Goal: Information Seeking & Learning: Learn about a topic

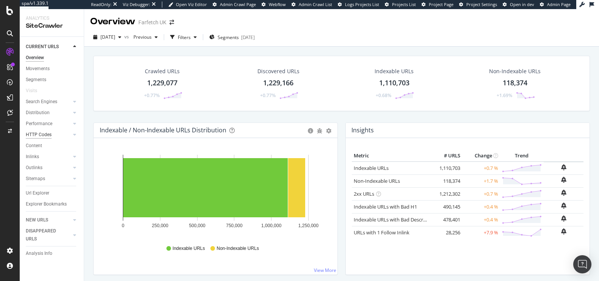
click at [48, 132] on div "HTTP Codes" at bounding box center [39, 135] width 26 height 8
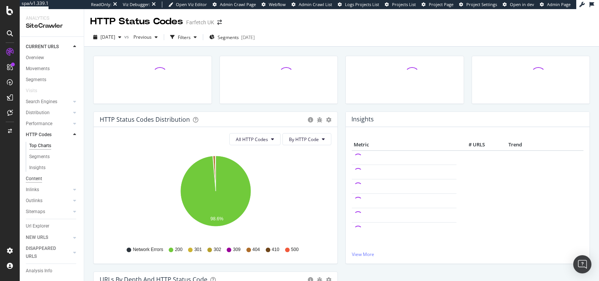
click at [31, 178] on div "Content" at bounding box center [34, 179] width 16 height 8
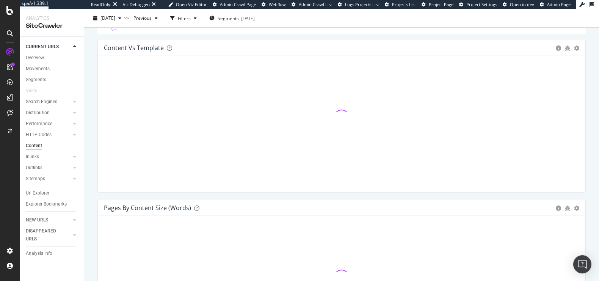
scroll to position [95, 0]
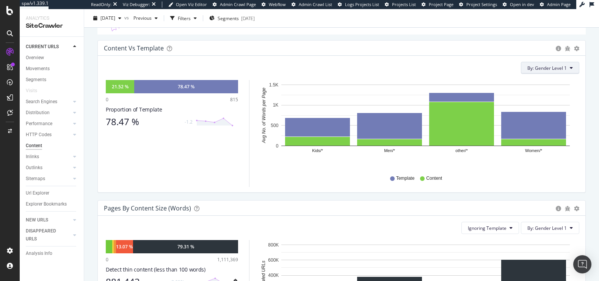
click at [560, 67] on span "By: Gender Level 1" at bounding box center [547, 68] width 39 height 6
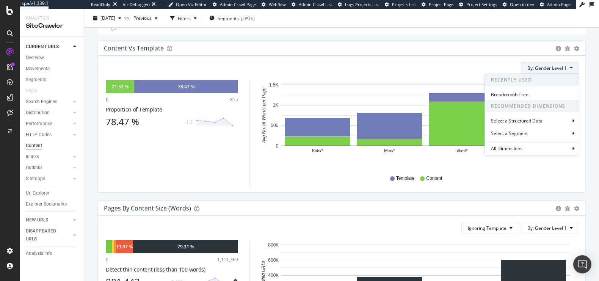
click at [560, 67] on span "By: Gender Level 1" at bounding box center [547, 68] width 39 height 6
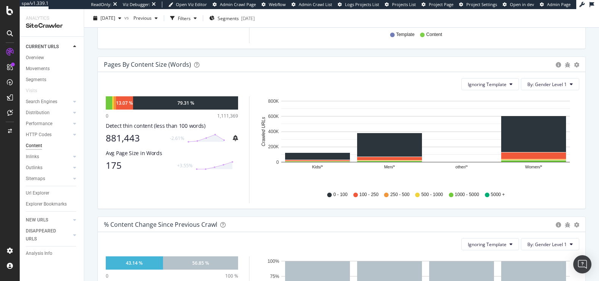
scroll to position [241, 0]
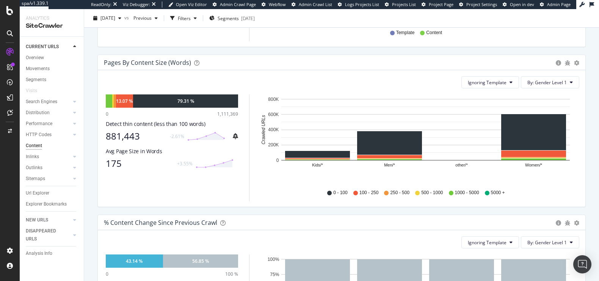
click at [191, 124] on div "Detect thin content (less than 100 words)" at bounding box center [172, 124] width 132 height 8
click at [539, 82] on span "By: Gender Level 1" at bounding box center [547, 82] width 39 height 6
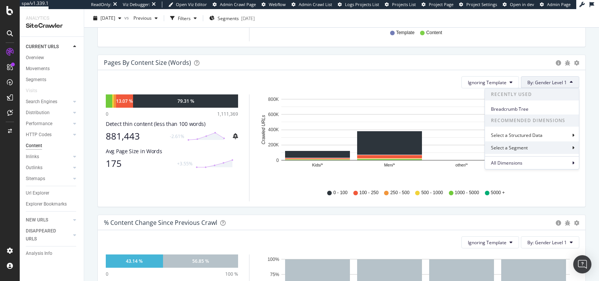
click at [514, 151] on div "Select a Segment" at bounding box center [532, 147] width 94 height 13
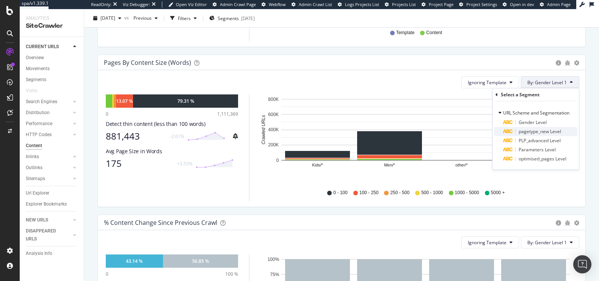
click at [522, 130] on span "pagetype_new Level" at bounding box center [540, 131] width 42 height 6
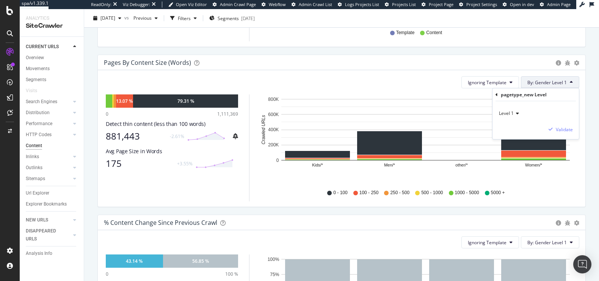
click at [496, 94] on icon at bounding box center [497, 94] width 2 height 5
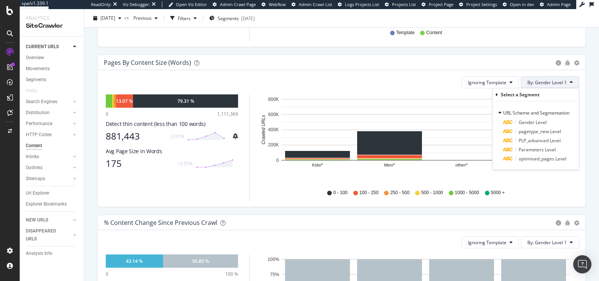
click at [404, 85] on div "Ignoring Template By: Gender Level 1 Select a Segment URL Scheme and Segmentati…" at bounding box center [342, 82] width 476 height 12
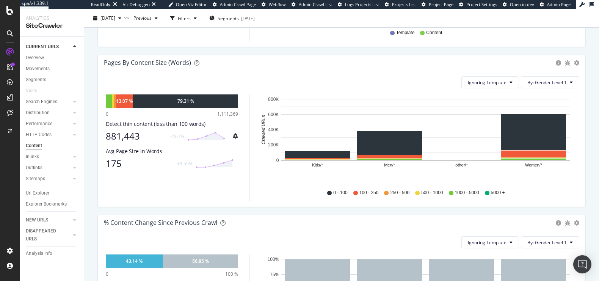
scroll to position [244, 0]
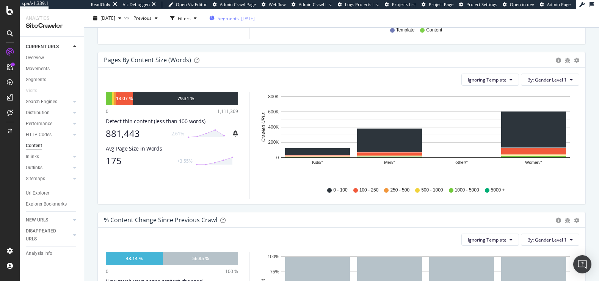
click at [239, 17] on span "Segments" at bounding box center [228, 18] width 21 height 6
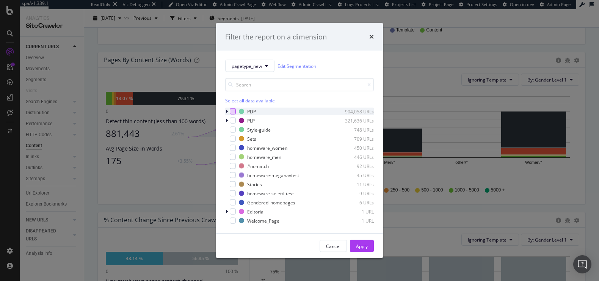
click at [231, 111] on div "modal" at bounding box center [233, 111] width 6 height 6
click at [357, 248] on div "Apply" at bounding box center [362, 246] width 12 height 6
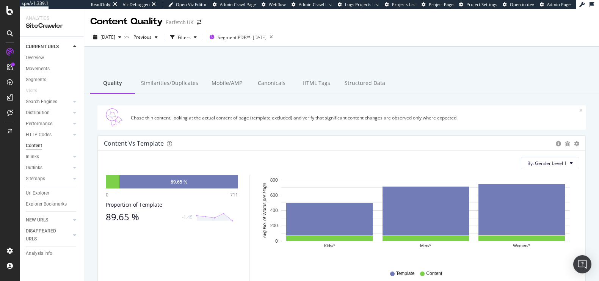
click at [149, 141] on div "Content vs Template" at bounding box center [134, 144] width 60 height 8
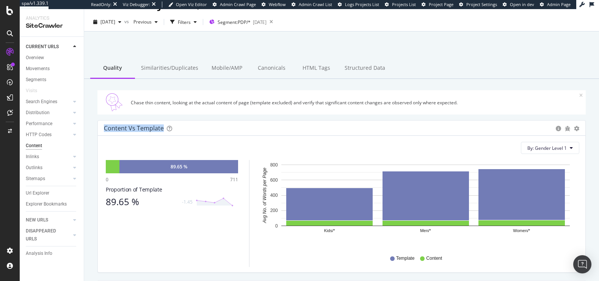
click at [149, 141] on div "By: Gender Level 1 Hold CMD (⌘) while clicking to filter the report. 89.65 % 0 …" at bounding box center [342, 204] width 488 height 137
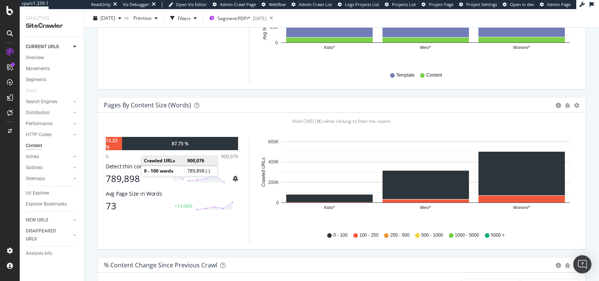
scroll to position [224, 0]
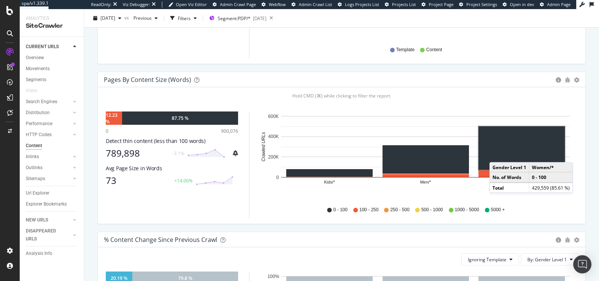
click at [497, 154] on rect "A chart." at bounding box center [522, 148] width 86 height 44
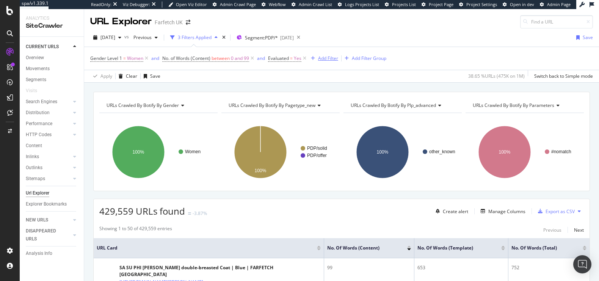
click at [331, 58] on div "Add Filter" at bounding box center [328, 58] width 20 height 6
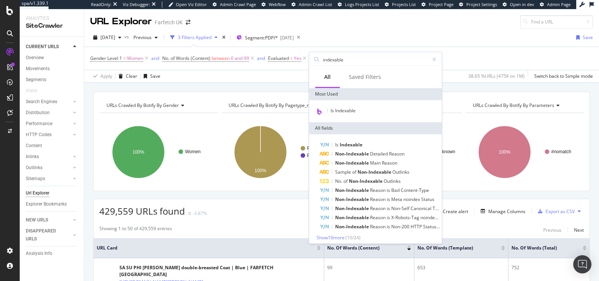
type input "indexable"
click at [340, 105] on div "Is Indexable" at bounding box center [375, 111] width 133 height 22
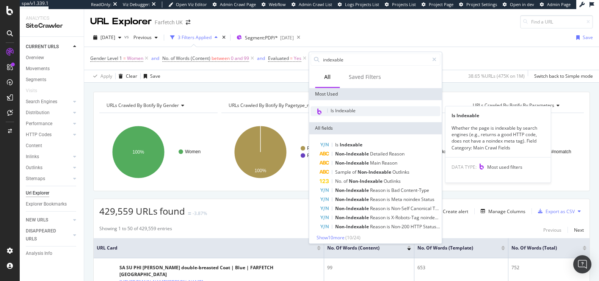
click at [342, 108] on span "Is Indexable" at bounding box center [343, 110] width 25 height 6
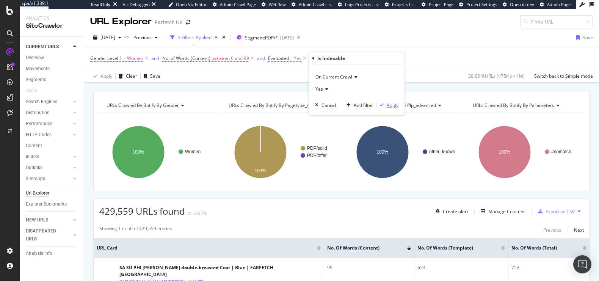
click at [395, 105] on div "Apply" at bounding box center [393, 105] width 12 height 6
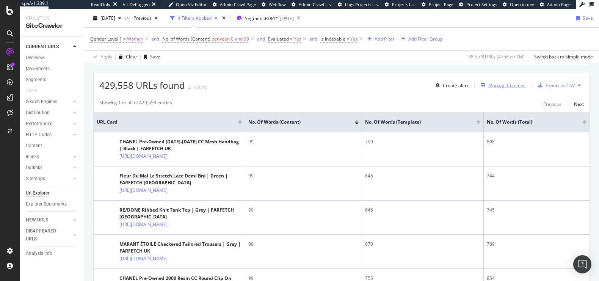
scroll to position [122, 0]
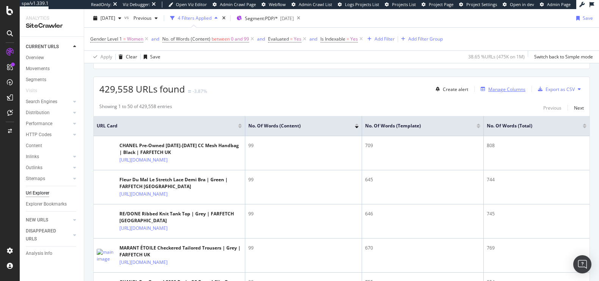
click at [498, 86] on div "Manage Columns" at bounding box center [507, 89] width 37 height 6
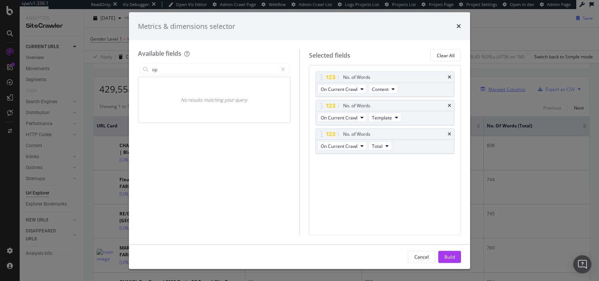
type input "o"
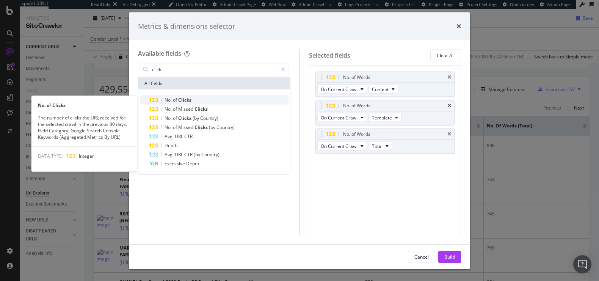
type input "click"
click at [216, 104] on div "No. of Clicks" at bounding box center [219, 100] width 140 height 9
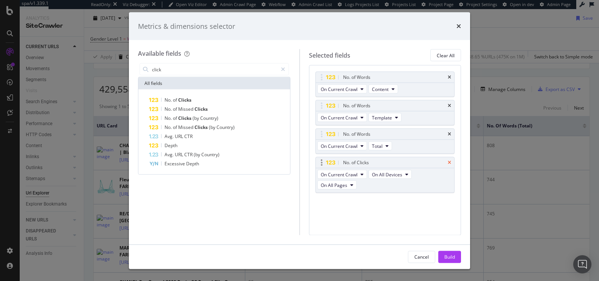
click at [449, 160] on icon "times" at bounding box center [449, 162] width 3 height 5
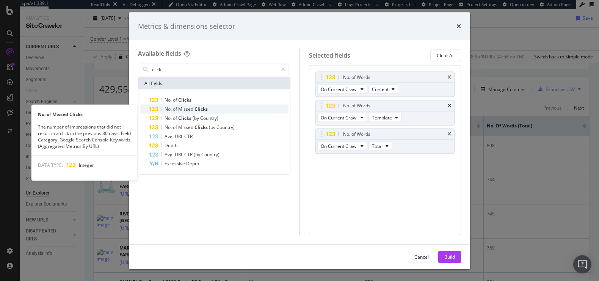
click at [219, 106] on div "No. of Missed Clicks" at bounding box center [219, 109] width 140 height 9
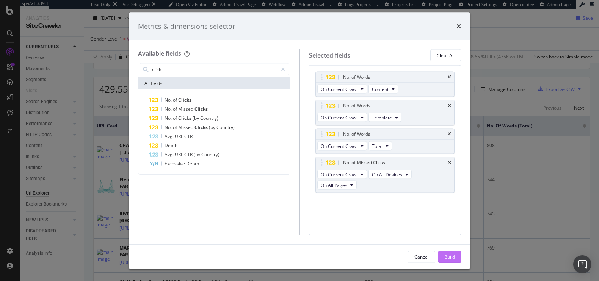
click at [450, 254] on div "Build" at bounding box center [450, 256] width 11 height 6
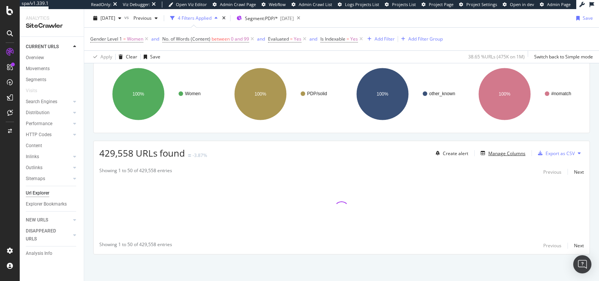
scroll to position [57, 0]
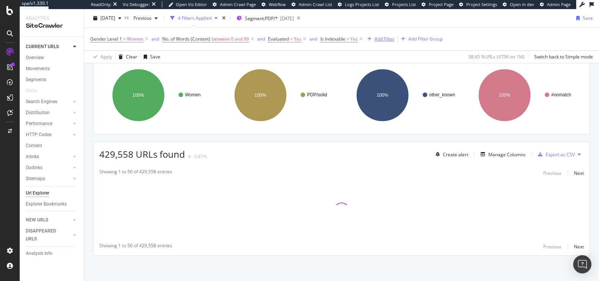
click at [389, 39] on div "Add Filter" at bounding box center [385, 39] width 20 height 6
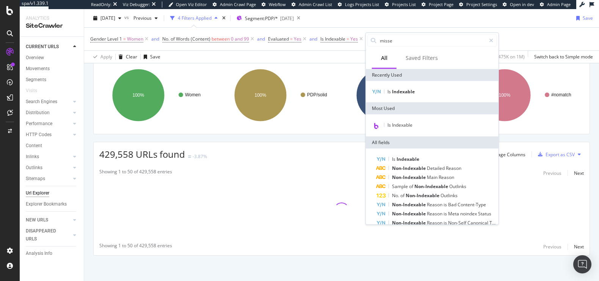
type input "missed"
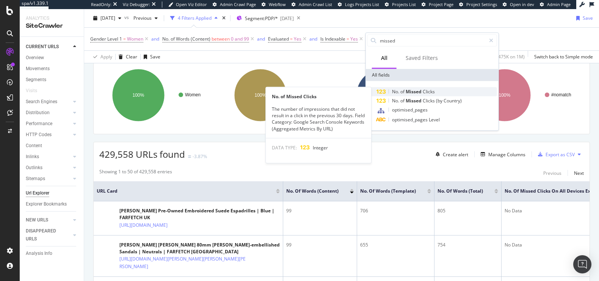
click at [402, 88] on span "of" at bounding box center [403, 91] width 5 height 6
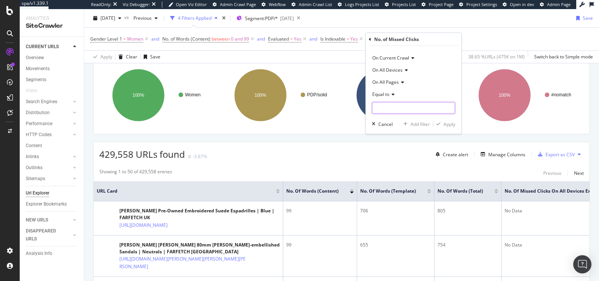
click at [394, 107] on input "number" at bounding box center [413, 108] width 83 height 12
click at [383, 93] on span "Equal to" at bounding box center [381, 94] width 17 height 6
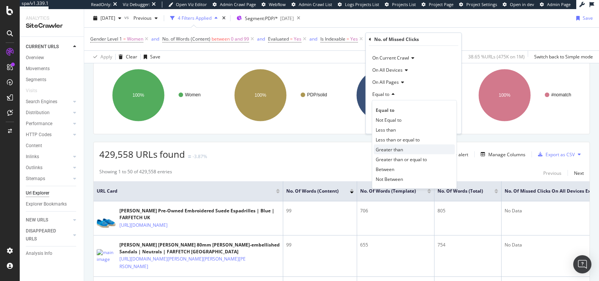
click at [388, 146] on span "Greater than" at bounding box center [389, 149] width 27 height 6
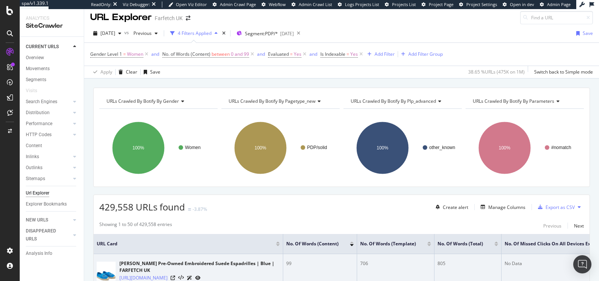
scroll to position [3, 0]
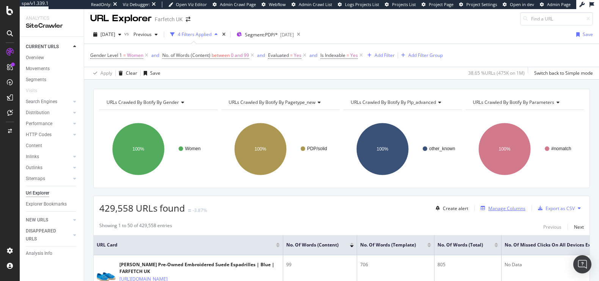
click at [492, 208] on div "Manage Columns" at bounding box center [507, 208] width 37 height 6
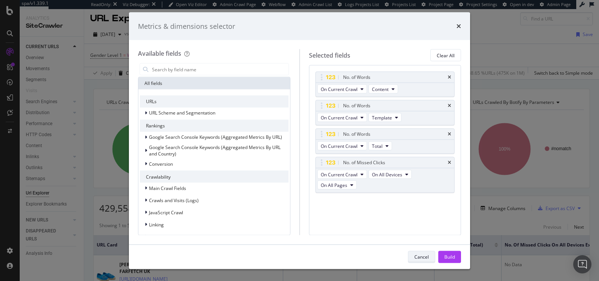
click at [420, 258] on div "Cancel" at bounding box center [422, 256] width 14 height 6
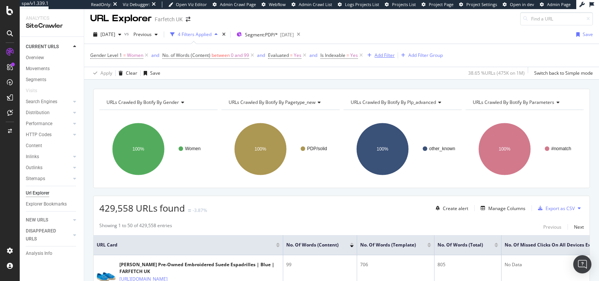
click at [380, 53] on div "Add Filter" at bounding box center [385, 55] width 20 height 6
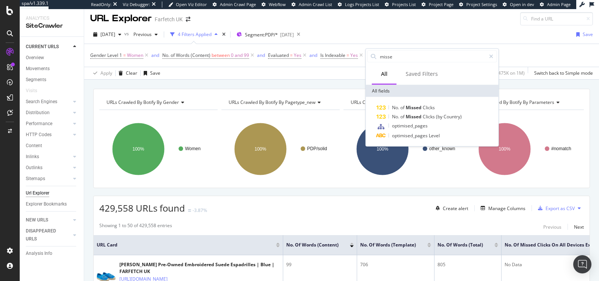
type input "missed"
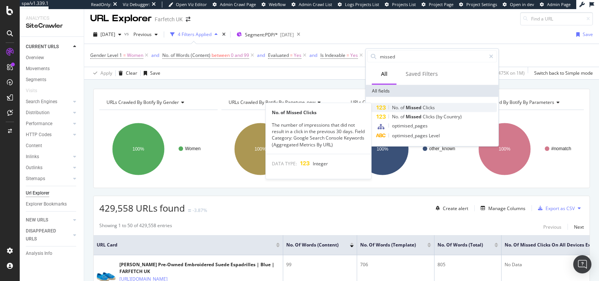
click at [425, 103] on div "No. of Missed Clicks" at bounding box center [437, 107] width 121 height 9
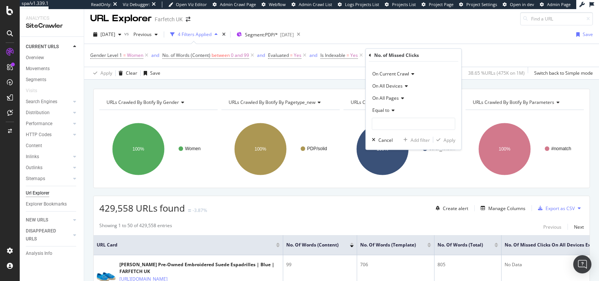
click at [389, 113] on span "Equal to" at bounding box center [381, 110] width 17 height 6
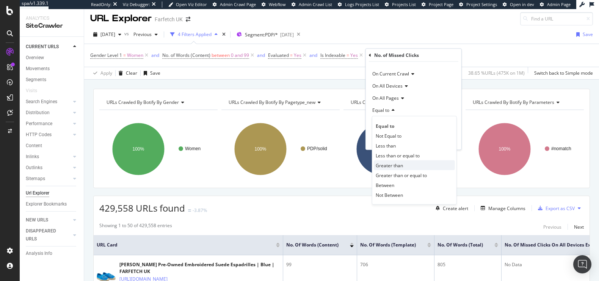
click at [395, 162] on span "Greater than" at bounding box center [389, 165] width 27 height 6
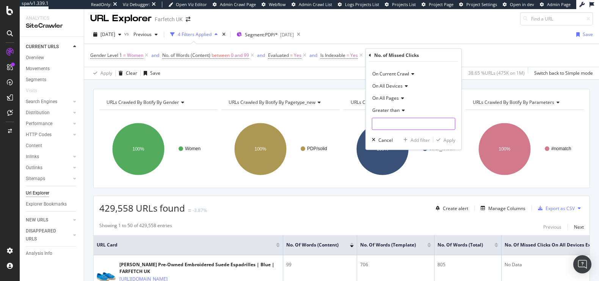
click at [383, 129] on input "number" at bounding box center [413, 124] width 83 height 12
type input "100"
click at [445, 139] on div "Apply" at bounding box center [450, 140] width 12 height 6
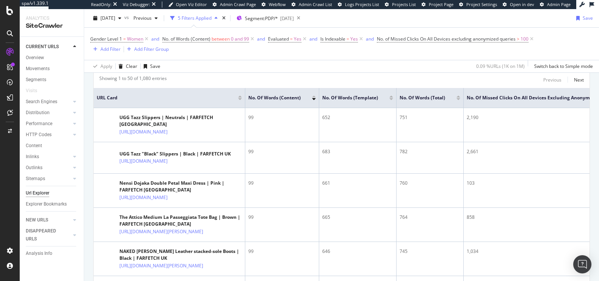
scroll to position [174, 0]
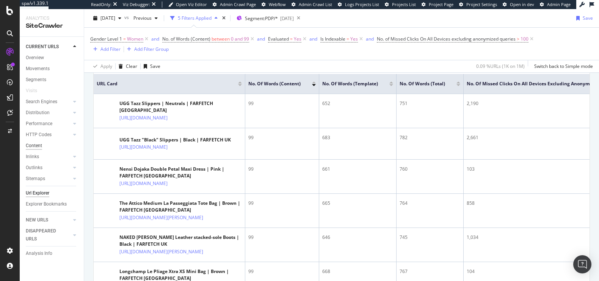
click at [36, 145] on div "Content" at bounding box center [34, 146] width 16 height 8
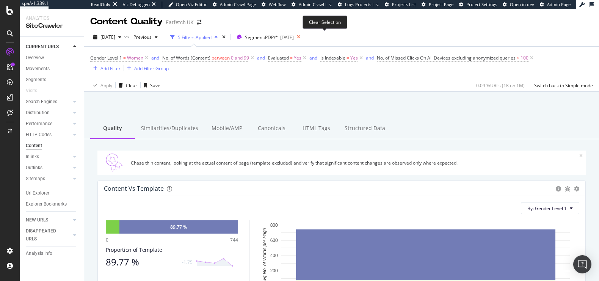
click at [303, 37] on icon at bounding box center [298, 37] width 9 height 11
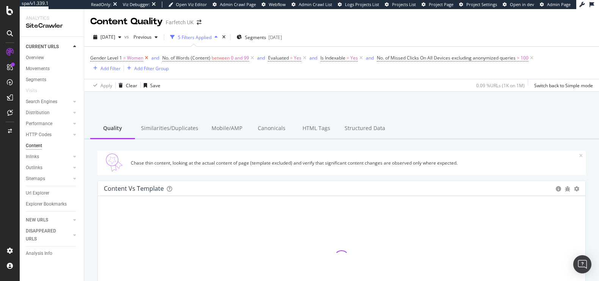
click at [147, 58] on icon at bounding box center [146, 58] width 6 height 8
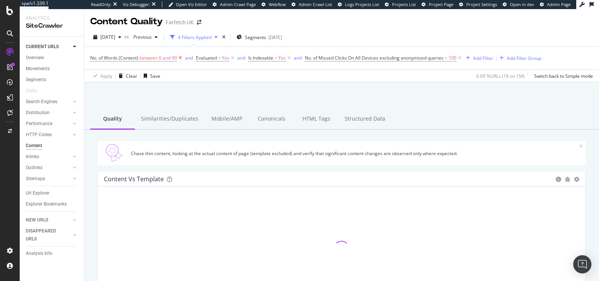
click at [179, 59] on icon at bounding box center [180, 58] width 6 height 8
click at [184, 59] on icon at bounding box center [183, 58] width 6 height 8
click at [298, 58] on icon at bounding box center [297, 58] width 6 height 8
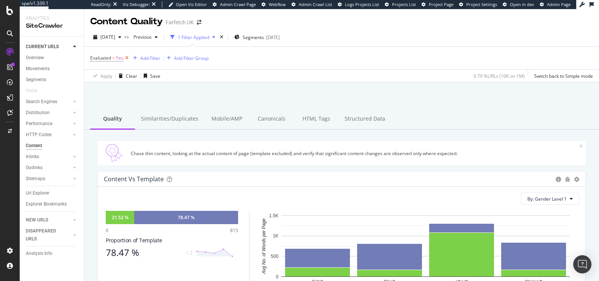
click at [125, 60] on icon at bounding box center [127, 58] width 6 height 8
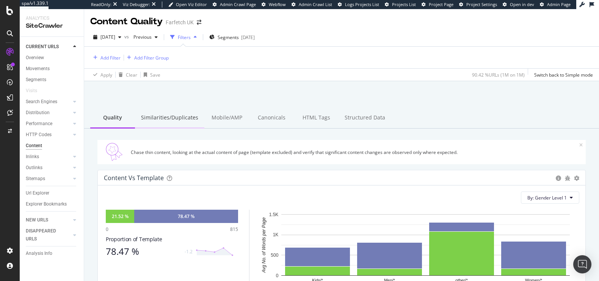
click at [173, 113] on div "Similarities/Duplicates" at bounding box center [169, 118] width 69 height 21
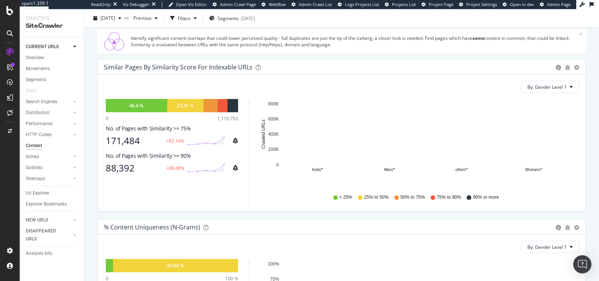
scroll to position [77, 0]
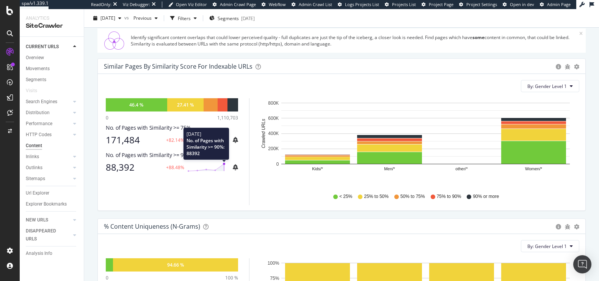
click at [225, 164] on circle at bounding box center [224, 164] width 2 height 2
click at [123, 168] on div "88,392" at bounding box center [134, 167] width 56 height 11
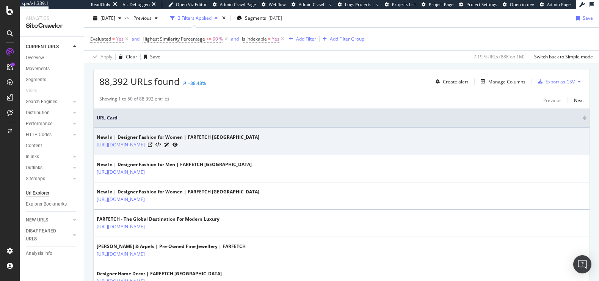
scroll to position [131, 0]
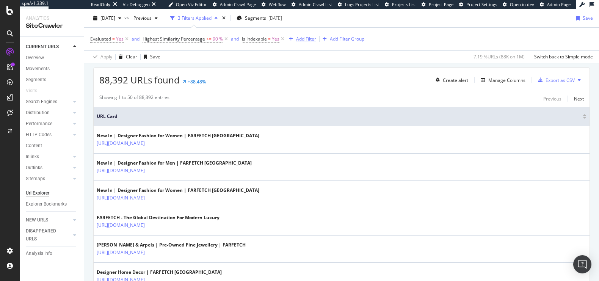
click at [314, 37] on div "Add Filter" at bounding box center [306, 39] width 20 height 6
click at [263, 16] on span "Segments" at bounding box center [255, 18] width 21 height 6
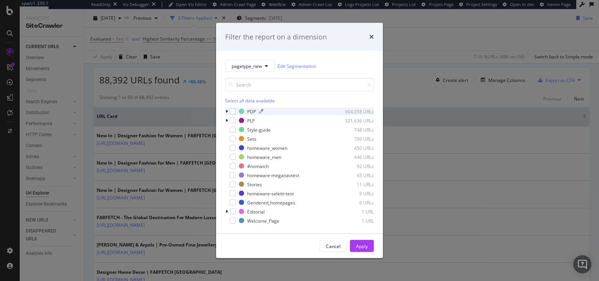
click at [248, 110] on div "PDP" at bounding box center [251, 111] width 9 height 6
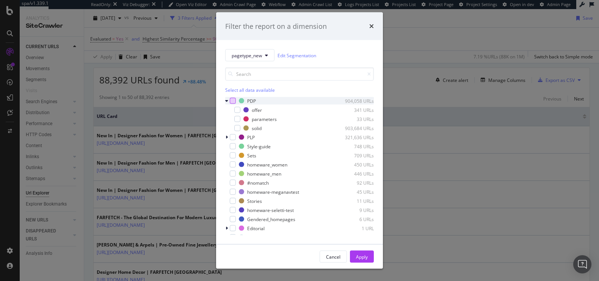
click at [233, 100] on div "modal" at bounding box center [233, 101] width 6 height 6
click at [364, 259] on div "Apply" at bounding box center [362, 256] width 12 height 6
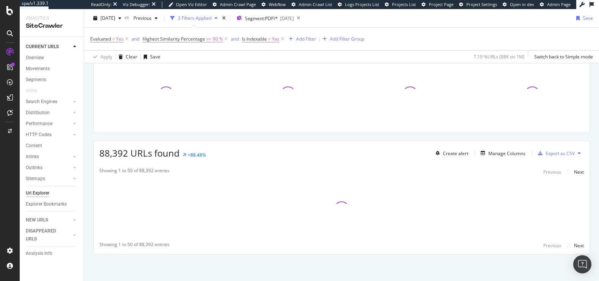
scroll to position [57, 0]
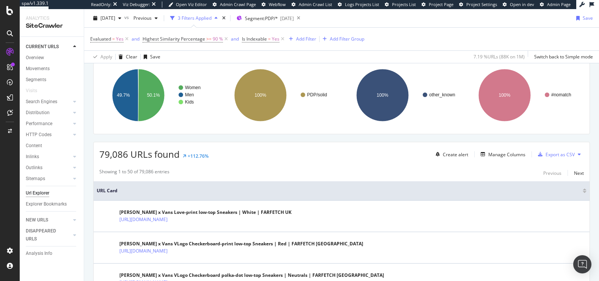
click at [368, 156] on div "79,086 URLs found +112.76% Create alert Manage Columns Export as CSV" at bounding box center [342, 151] width 496 height 19
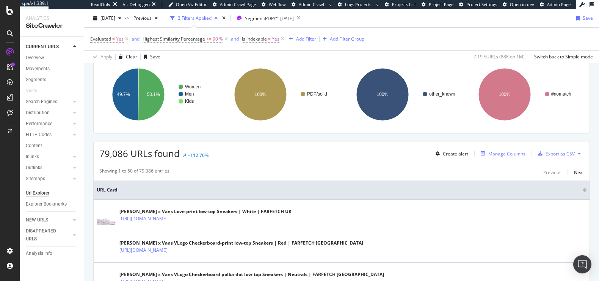
click at [509, 152] on div "Manage Columns" at bounding box center [507, 154] width 37 height 6
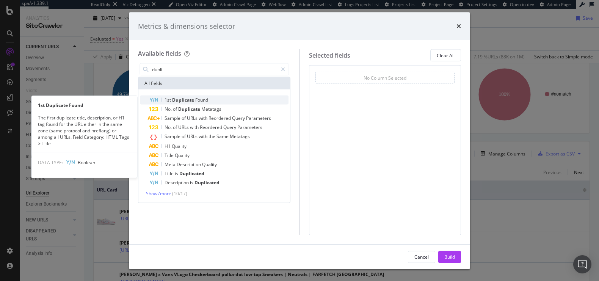
type input "dupli"
click at [203, 99] on span "Found" at bounding box center [201, 100] width 13 height 6
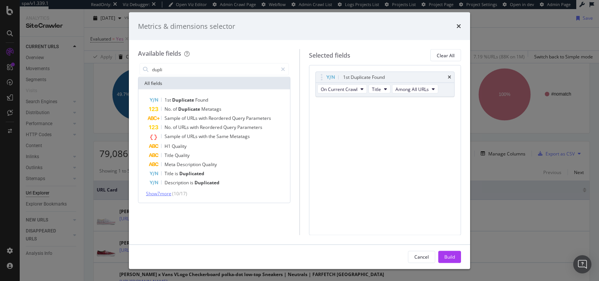
click at [165, 194] on span "Show 7 more" at bounding box center [158, 193] width 25 height 6
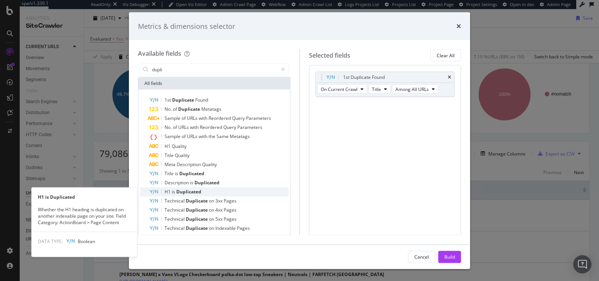
scroll to position [22, 0]
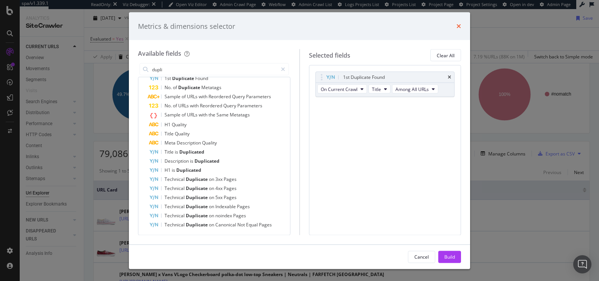
click at [459, 25] on icon "times" at bounding box center [459, 26] width 5 height 6
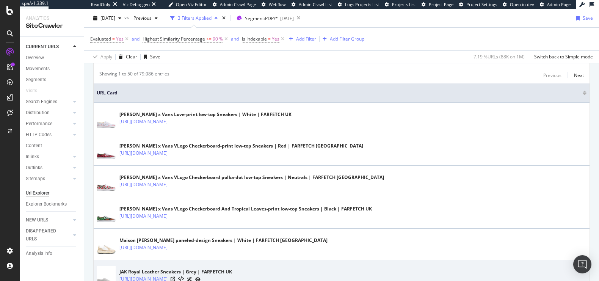
scroll to position [0, 0]
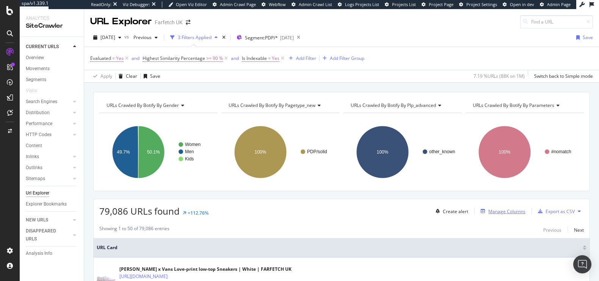
click at [501, 208] on div "Manage Columns" at bounding box center [507, 211] width 37 height 6
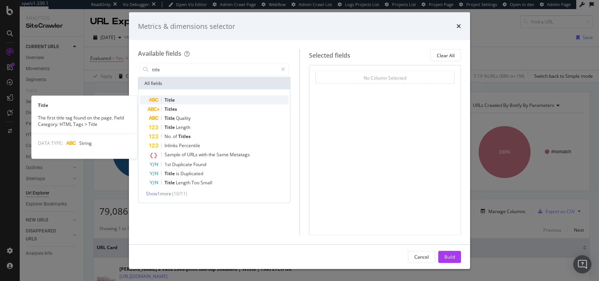
type input "title"
click at [222, 99] on div "Title" at bounding box center [219, 100] width 140 height 9
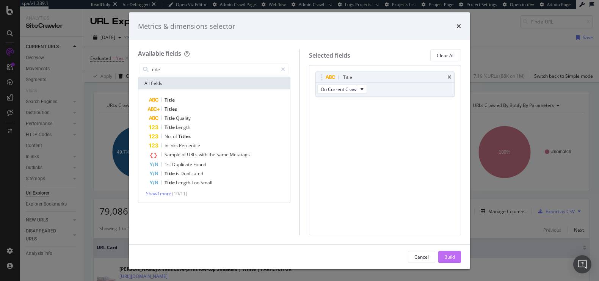
click at [450, 254] on div "Build" at bounding box center [450, 256] width 11 height 6
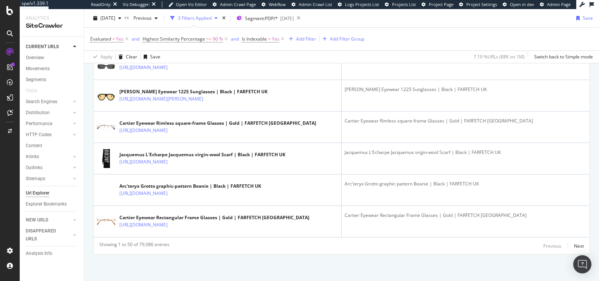
scroll to position [1751, 0]
click at [582, 247] on div "Next" at bounding box center [579, 246] width 10 height 6
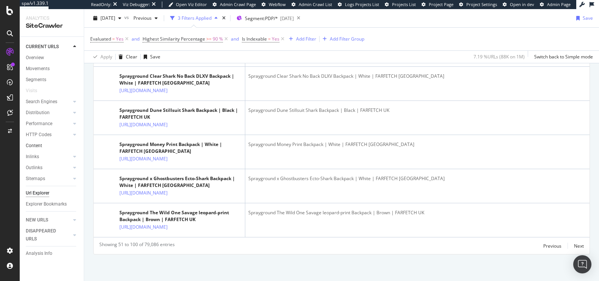
click at [58, 146] on link "Content" at bounding box center [52, 146] width 53 height 8
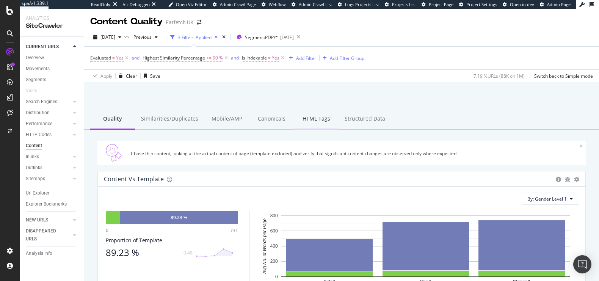
click at [301, 121] on div "HTML Tags" at bounding box center [316, 119] width 45 height 21
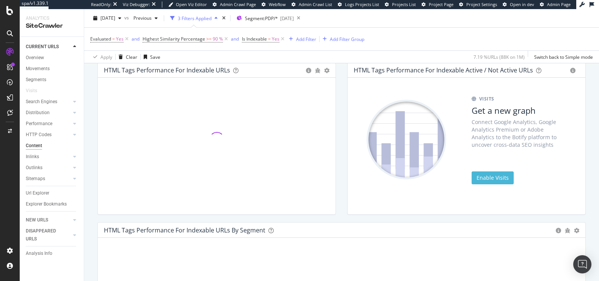
scroll to position [103, 0]
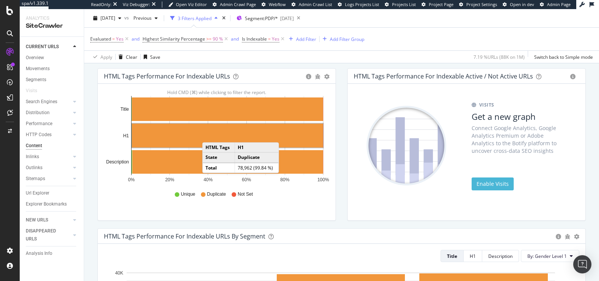
click at [210, 134] on rect "A chart." at bounding box center [227, 136] width 191 height 24
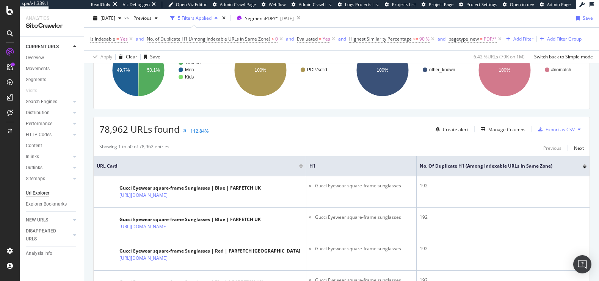
scroll to position [108, 0]
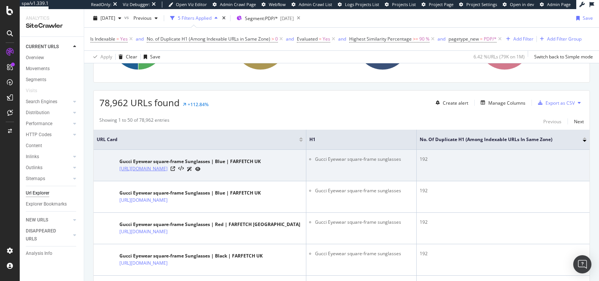
click at [168, 171] on link "[URL][DOMAIN_NAME]" at bounding box center [143, 169] width 48 height 8
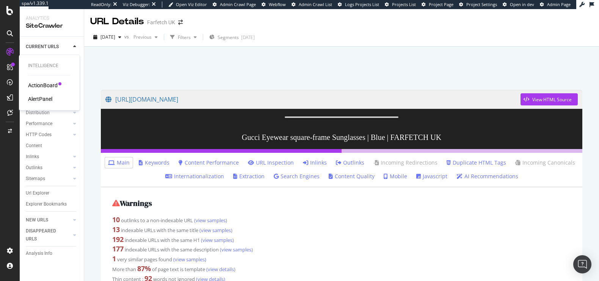
click at [37, 87] on div "ActionBoard" at bounding box center [43, 86] width 30 height 8
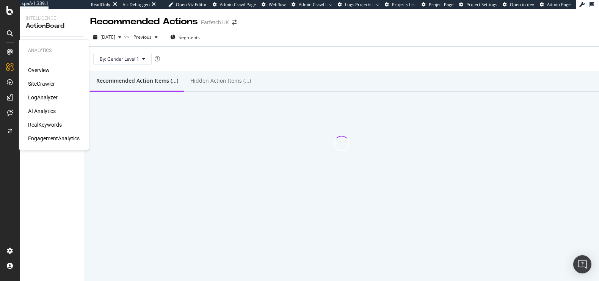
click at [47, 84] on div "SiteCrawler" at bounding box center [41, 84] width 27 height 8
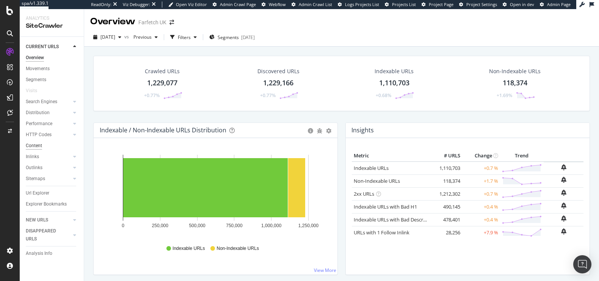
click at [40, 145] on div "Content" at bounding box center [34, 146] width 16 height 8
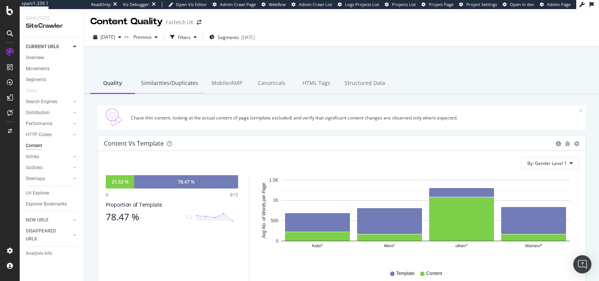
click at [176, 83] on div "Similarities/Duplicates" at bounding box center [169, 83] width 69 height 21
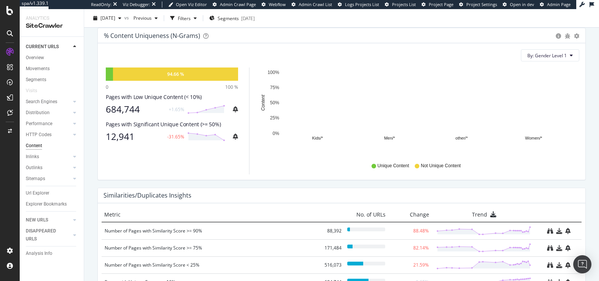
scroll to position [270, 0]
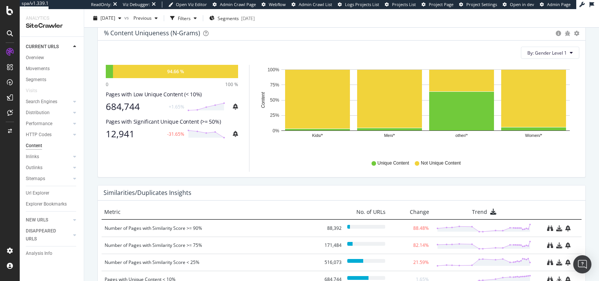
click at [131, 102] on div "684,744" at bounding box center [135, 106] width 58 height 11
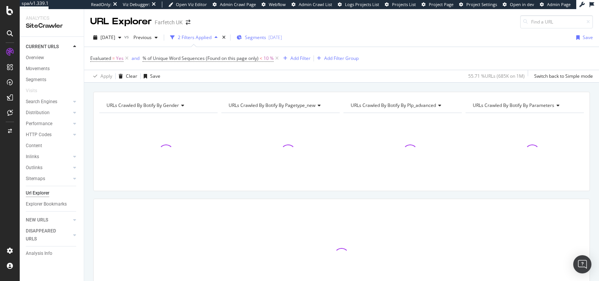
click at [281, 37] on div "Segments [DATE]" at bounding box center [260, 37] width 46 height 6
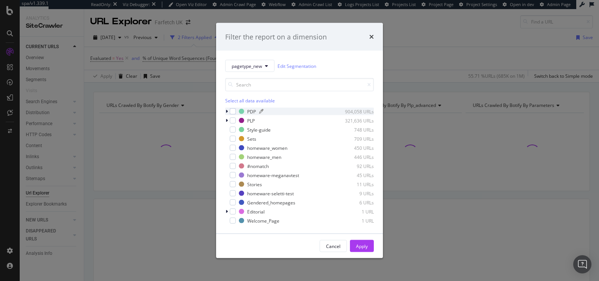
click at [253, 108] on div "PDP" at bounding box center [251, 111] width 9 height 6
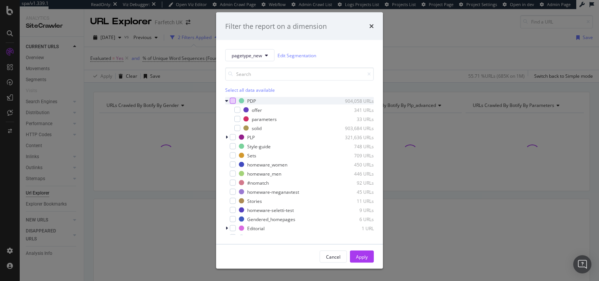
click at [232, 101] on div "modal" at bounding box center [233, 101] width 6 height 6
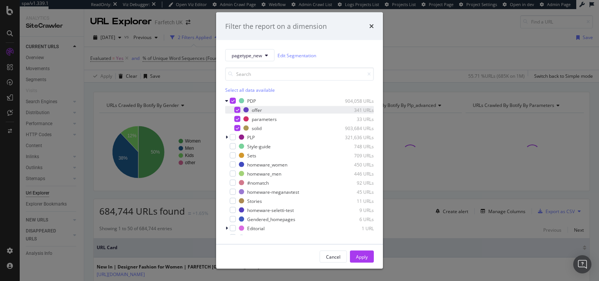
click at [237, 110] on icon "modal" at bounding box center [237, 110] width 3 height 4
click at [236, 119] on icon "modal" at bounding box center [237, 119] width 3 height 4
click at [359, 255] on div "Apply" at bounding box center [362, 256] width 12 height 6
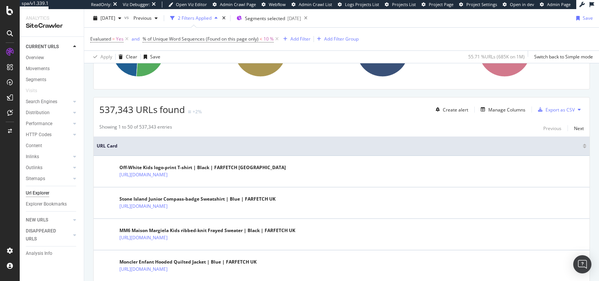
scroll to position [105, 0]
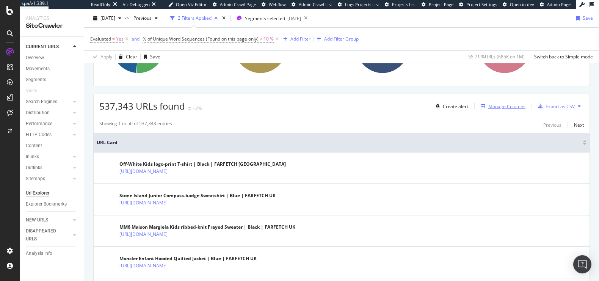
click at [495, 103] on div "Manage Columns" at bounding box center [507, 106] width 37 height 6
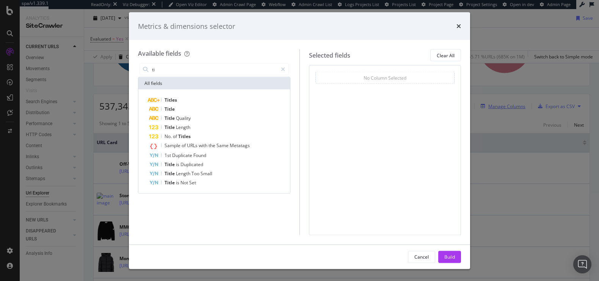
type input "t"
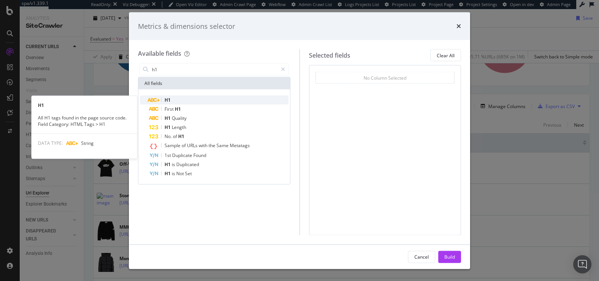
type input "h1"
click at [192, 100] on div "H1" at bounding box center [219, 100] width 140 height 9
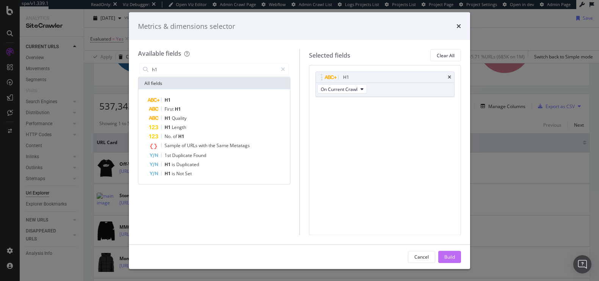
click at [447, 255] on div "Build" at bounding box center [450, 256] width 11 height 6
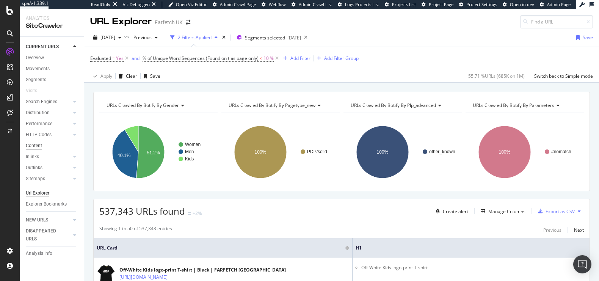
click at [39, 145] on div "Content" at bounding box center [34, 146] width 16 height 8
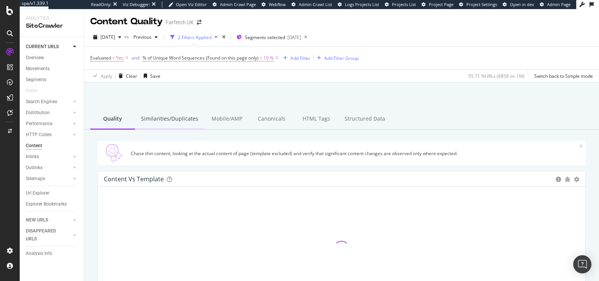
click at [185, 116] on div "Similarities/Duplicates" at bounding box center [169, 119] width 69 height 21
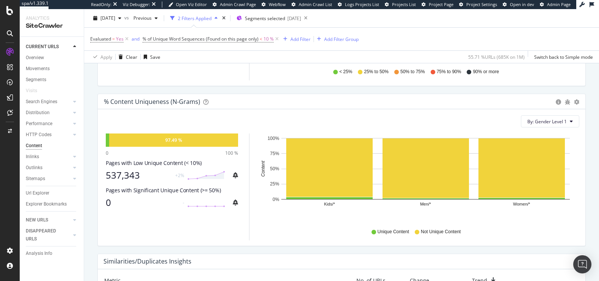
scroll to position [234, 0]
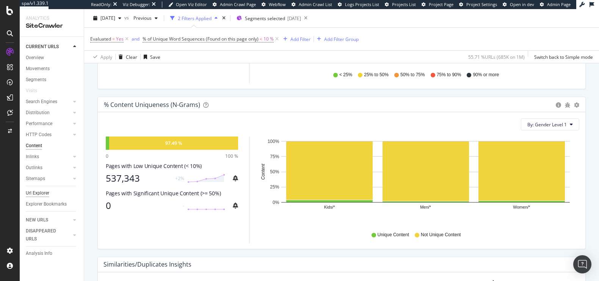
click at [28, 196] on div "Url Explorer" at bounding box center [38, 193] width 24 height 8
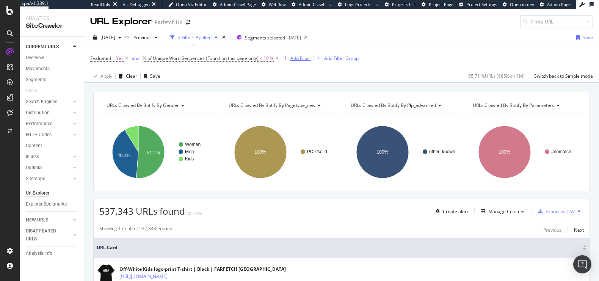
click at [296, 59] on div "Add Filter" at bounding box center [301, 58] width 20 height 6
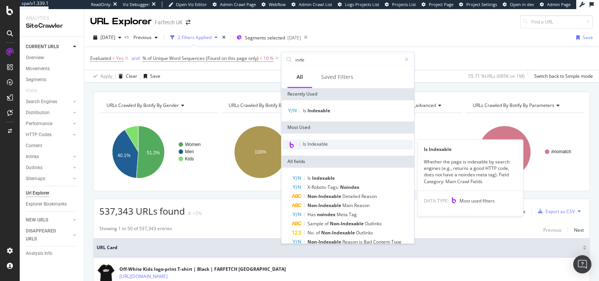
type input "inde"
click at [310, 143] on span "Is Indexable" at bounding box center [315, 144] width 25 height 6
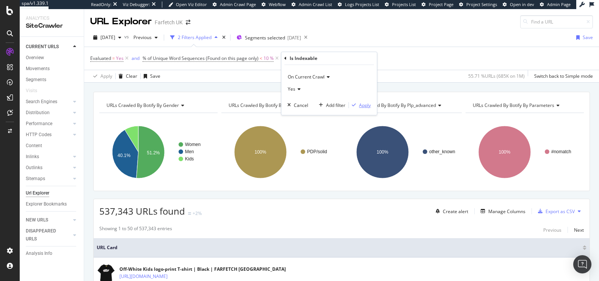
click at [358, 104] on div "button" at bounding box center [354, 105] width 10 height 5
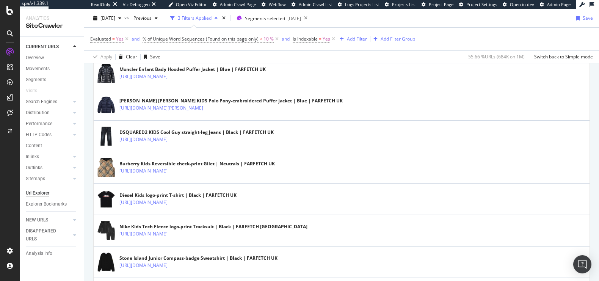
scroll to position [960, 0]
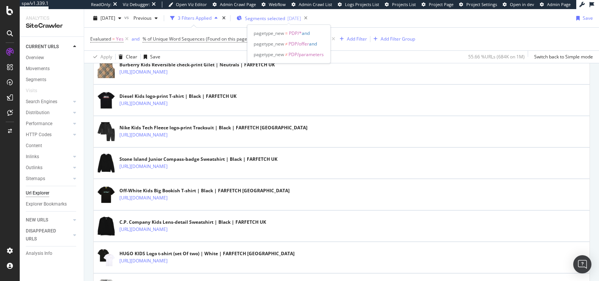
click at [301, 18] on div "[DATE]" at bounding box center [295, 18] width 14 height 6
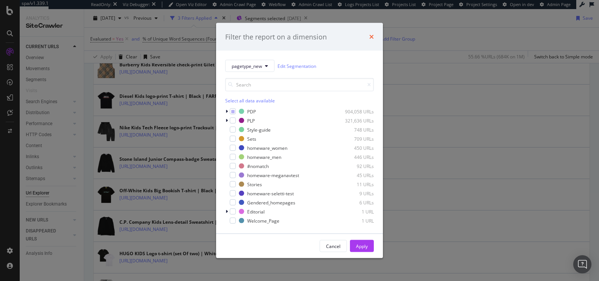
click at [372, 35] on icon "times" at bounding box center [371, 37] width 5 height 6
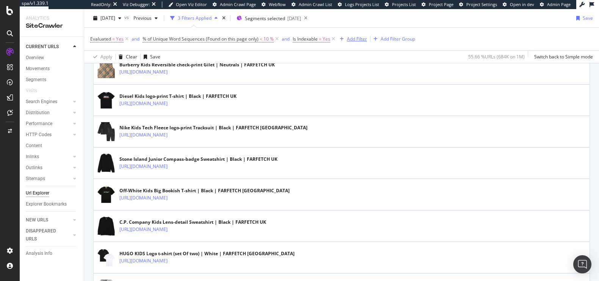
click at [355, 39] on div "Add Filter" at bounding box center [357, 39] width 20 height 6
type input "p"
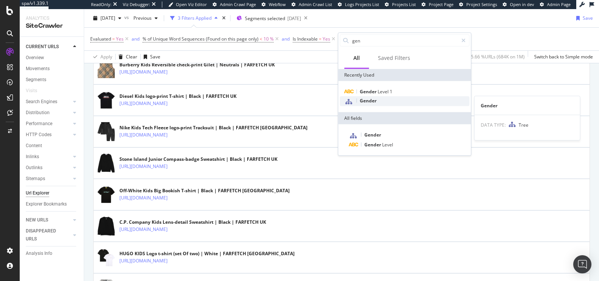
type input "gen"
click at [375, 97] on span "Gender" at bounding box center [368, 100] width 17 height 6
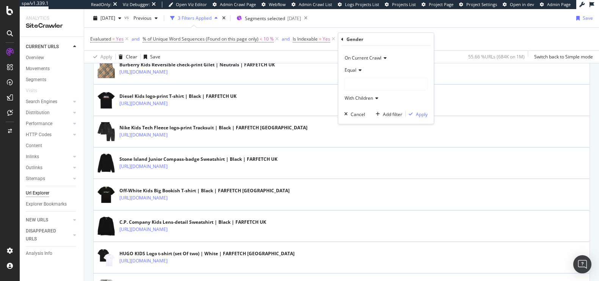
click at [353, 64] on div "Equal" at bounding box center [385, 70] width 83 height 12
click at [369, 93] on div "Not Equal" at bounding box center [386, 96] width 81 height 10
click at [365, 87] on div at bounding box center [386, 84] width 83 height 12
click at [361, 119] on span "Kids" at bounding box center [356, 119] width 9 height 6
click at [417, 116] on div "Apply" at bounding box center [422, 114] width 12 height 6
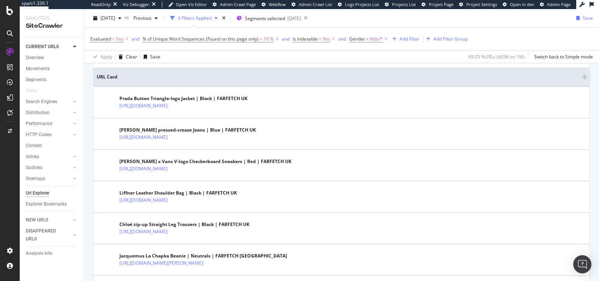
scroll to position [173, 0]
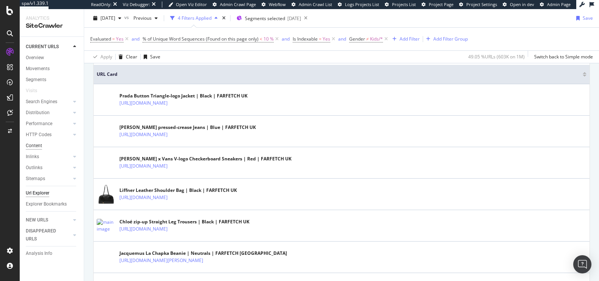
click at [38, 145] on div "Content" at bounding box center [34, 146] width 16 height 8
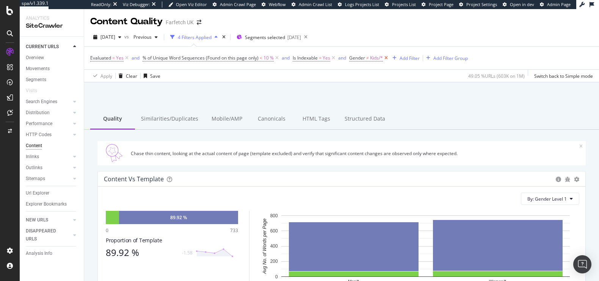
click at [388, 56] on icon at bounding box center [386, 58] width 6 height 8
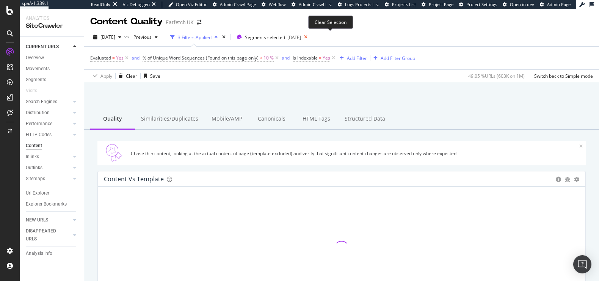
click at [311, 37] on icon at bounding box center [305, 37] width 9 height 11
click at [278, 56] on icon at bounding box center [277, 58] width 6 height 8
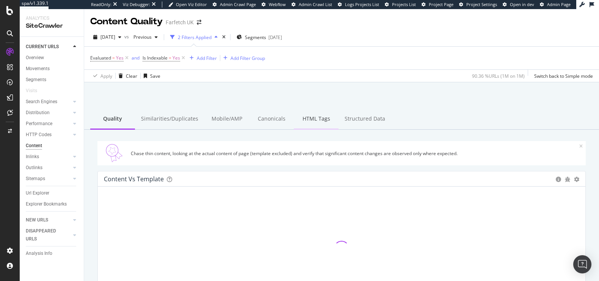
click at [306, 123] on div "HTML Tags" at bounding box center [316, 119] width 45 height 21
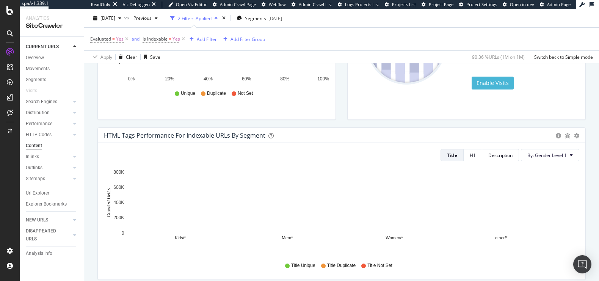
scroll to position [221, 0]
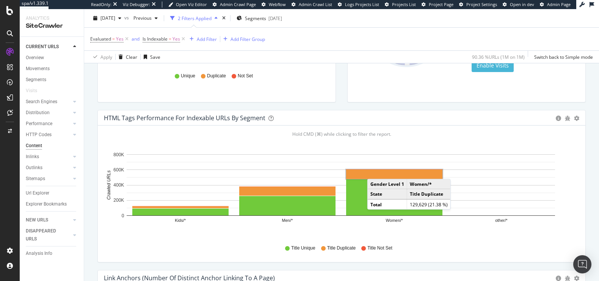
click at [375, 170] on rect "A chart." at bounding box center [394, 174] width 96 height 9
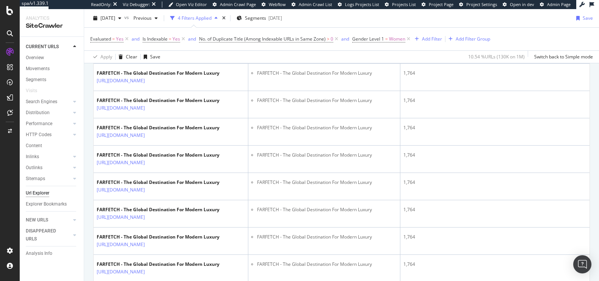
scroll to position [1019, 0]
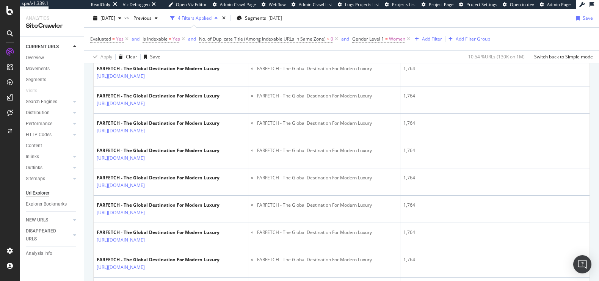
copy li "FARFETCH - The Global Destination For Modern Luxury"
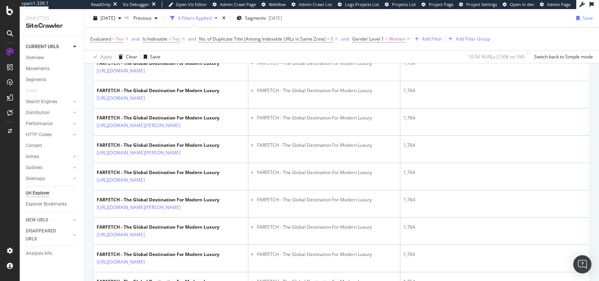
scroll to position [44, 0]
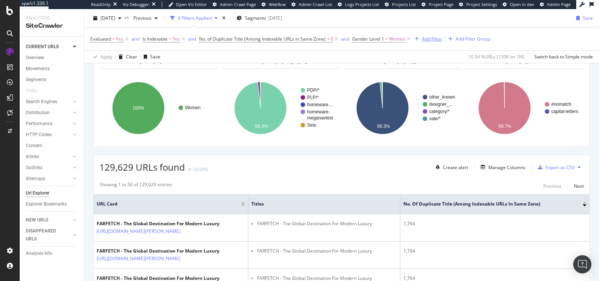
click at [421, 38] on div "button" at bounding box center [417, 39] width 10 height 5
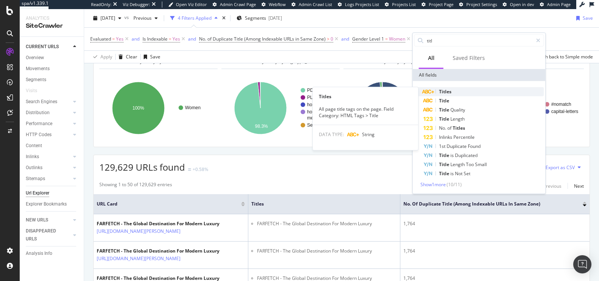
type input "titl"
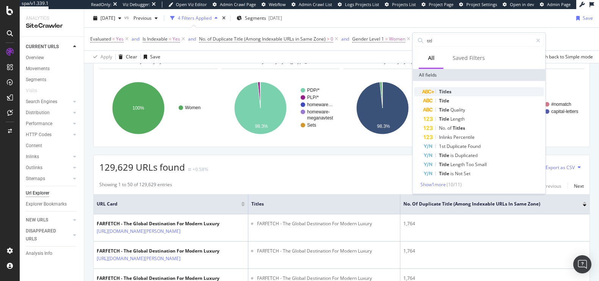
click at [456, 88] on div "Titles" at bounding box center [484, 91] width 121 height 9
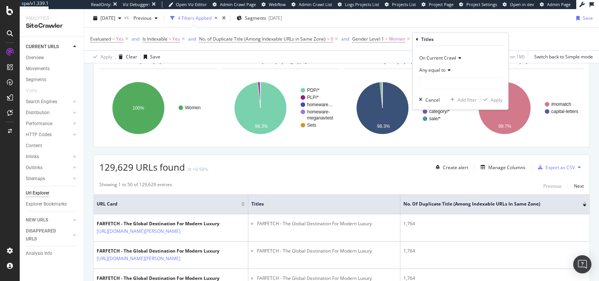
click at [435, 71] on span "Any equal to" at bounding box center [433, 70] width 26 height 6
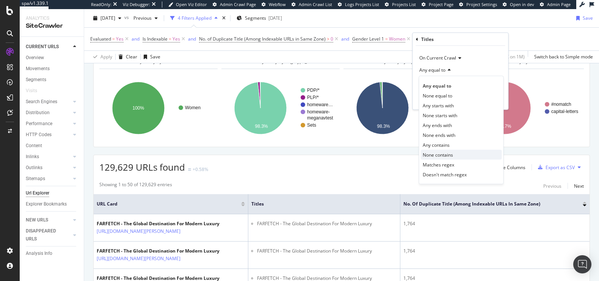
click at [435, 151] on span "None contains" at bounding box center [438, 154] width 30 height 6
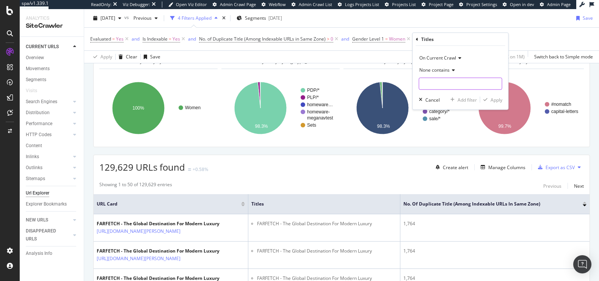
click at [429, 83] on input "text" at bounding box center [461, 84] width 83 height 12
paste input "FARFETCH - The Global Destination For Modern Luxury"
type input "FARFETCH - The Global Destination For Modern Luxury"
click at [492, 101] on div "Apply" at bounding box center [497, 99] width 12 height 6
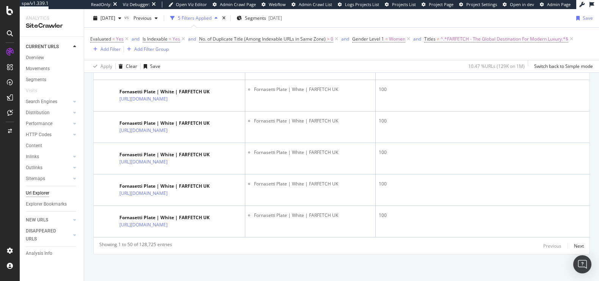
scroll to position [2127, 0]
click at [36, 204] on div "Explorer Bookmarks" at bounding box center [46, 204] width 41 height 8
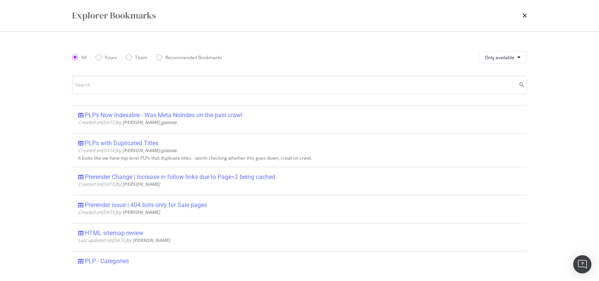
click at [521, 16] on div "Explorer Bookmarks" at bounding box center [299, 15] width 455 height 13
click at [524, 16] on icon "times" at bounding box center [525, 16] width 5 height 6
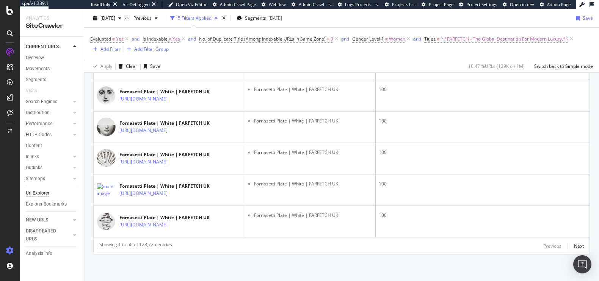
click at [10, 252] on icon at bounding box center [10, 251] width 8 height 8
click at [108, 46] on div "Add Filter" at bounding box center [111, 49] width 20 height 6
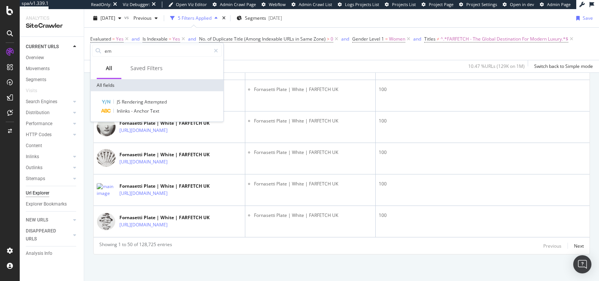
type input "e"
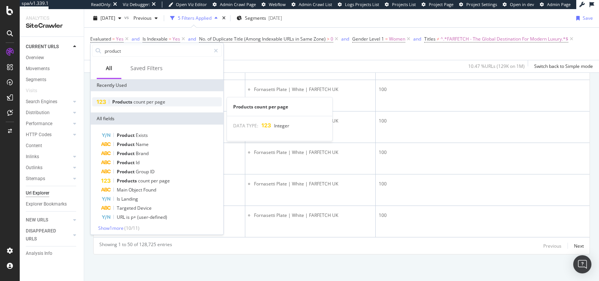
type input "product"
click at [142, 102] on span "count" at bounding box center [140, 102] width 13 height 6
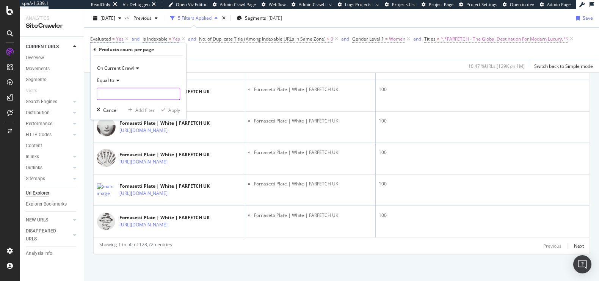
click at [116, 94] on input "number" at bounding box center [138, 94] width 83 height 12
type input "0"
click at [175, 108] on div "Apply" at bounding box center [174, 110] width 12 height 6
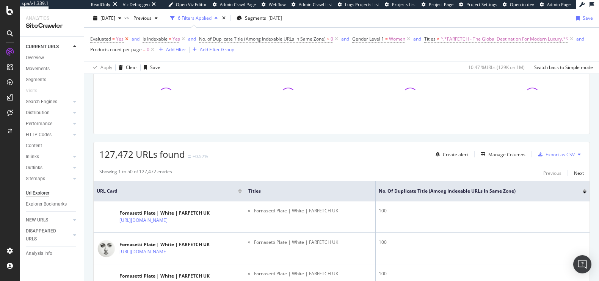
scroll to position [2128, 0]
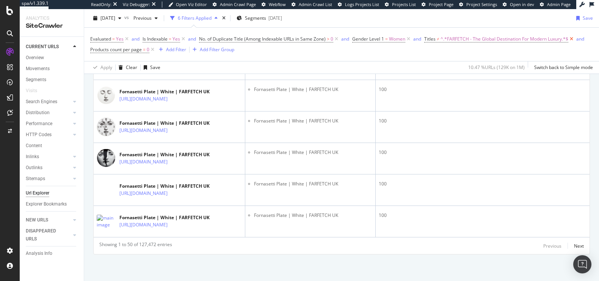
click at [572, 41] on icon at bounding box center [572, 39] width 6 height 8
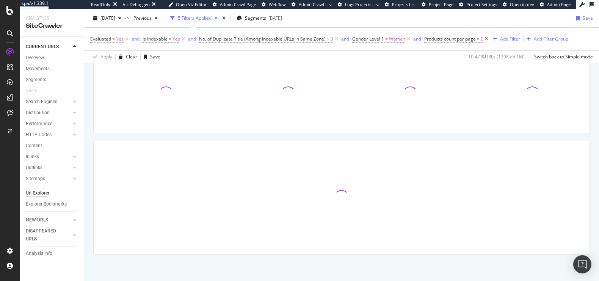
scroll to position [57, 0]
click at [408, 38] on icon at bounding box center [409, 39] width 6 height 8
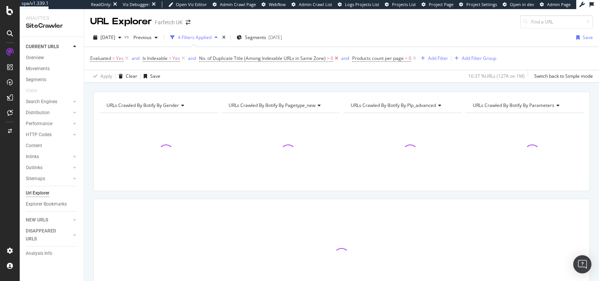
click at [336, 60] on icon at bounding box center [336, 59] width 6 height 8
click at [184, 58] on icon at bounding box center [183, 59] width 6 height 8
click at [122, 56] on span "Yes" at bounding box center [120, 58] width 8 height 11
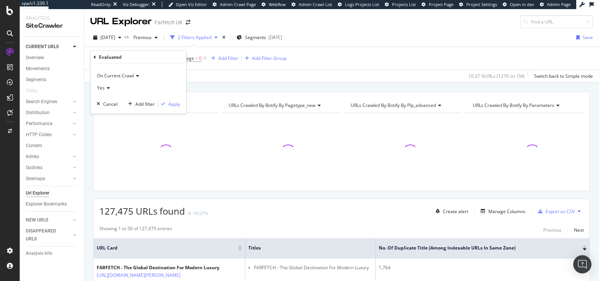
click at [302, 53] on div "Evaluated = Yes and Products count per page = 0 Add Filter Add Filter Group" at bounding box center [341, 58] width 503 height 23
click at [126, 58] on icon at bounding box center [127, 59] width 6 height 8
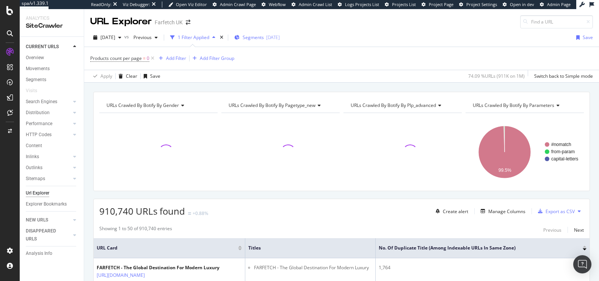
click at [264, 36] on span "Segments" at bounding box center [253, 37] width 21 height 6
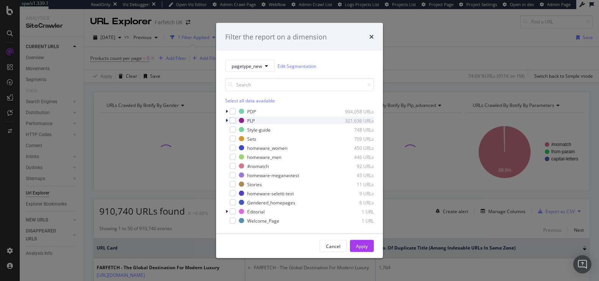
click at [233, 124] on div "PLP 321,636 URLs" at bounding box center [299, 121] width 149 height 8
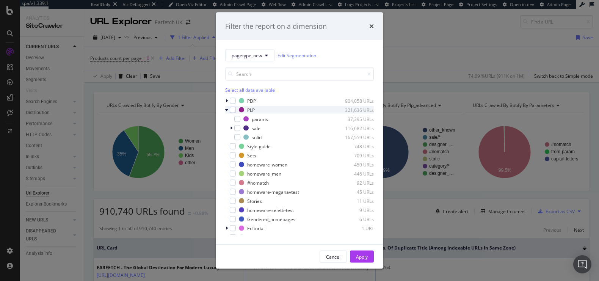
click at [233, 113] on div "PLP 321,636 URLs" at bounding box center [299, 110] width 149 height 8
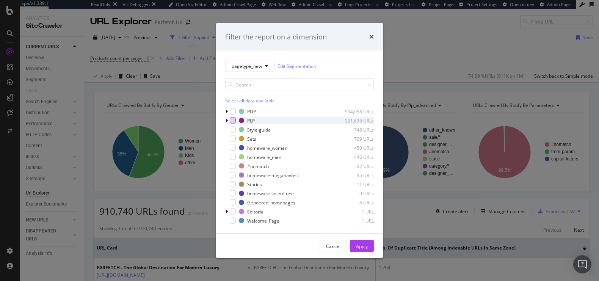
click at [235, 121] on div "modal" at bounding box center [233, 121] width 6 height 6
click at [365, 244] on div "Apply" at bounding box center [362, 246] width 12 height 6
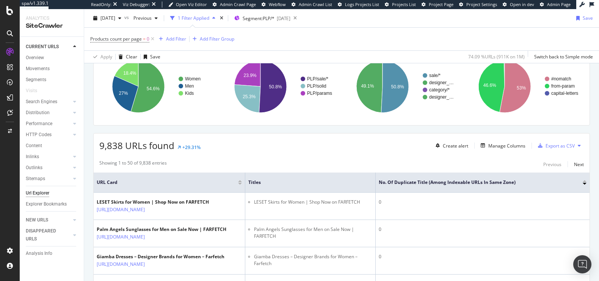
scroll to position [66, 0]
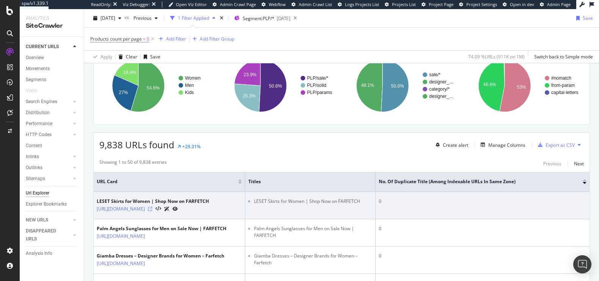
click at [152, 210] on icon at bounding box center [150, 209] width 5 height 5
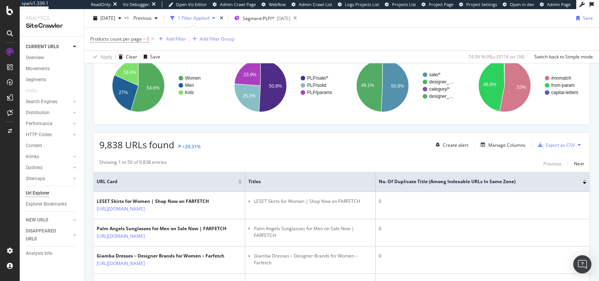
scroll to position [63, 0]
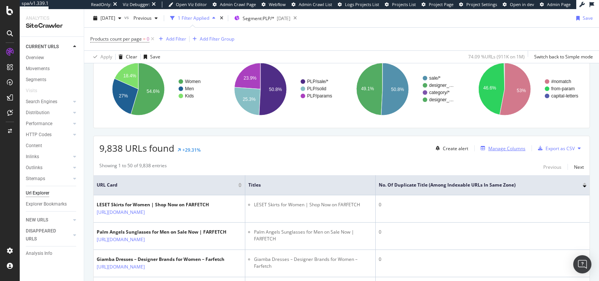
click at [518, 148] on div "Manage Columns" at bounding box center [507, 148] width 37 height 6
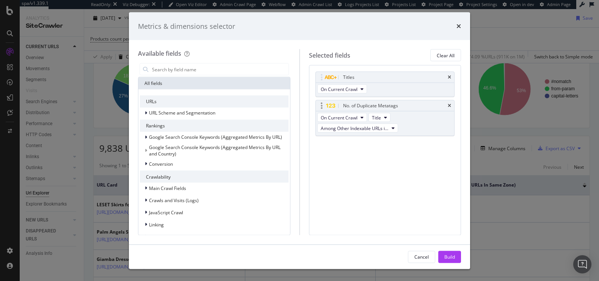
click at [448, 108] on div "No. of Duplicate Metatags" at bounding box center [385, 106] width 139 height 11
click at [448, 106] on icon "times" at bounding box center [449, 106] width 3 height 5
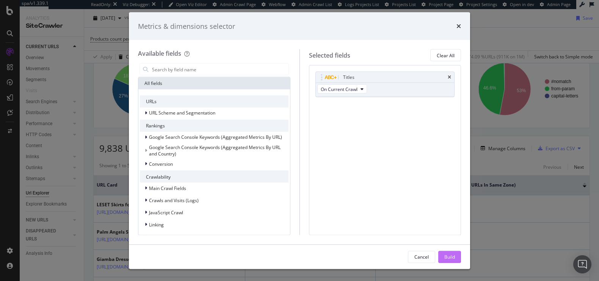
click at [444, 255] on button "Build" at bounding box center [450, 257] width 23 height 12
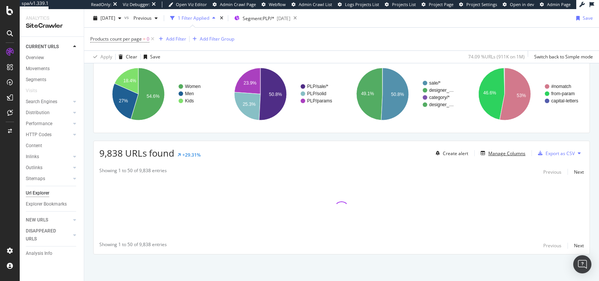
scroll to position [57, 0]
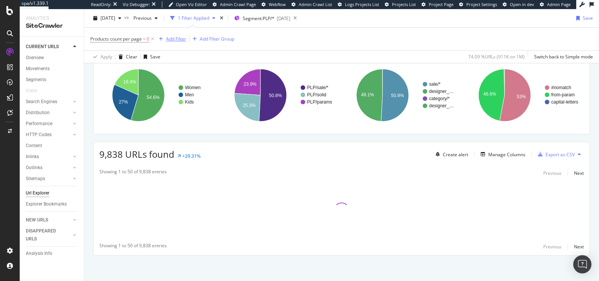
click at [185, 37] on div "Add Filter" at bounding box center [176, 39] width 20 height 6
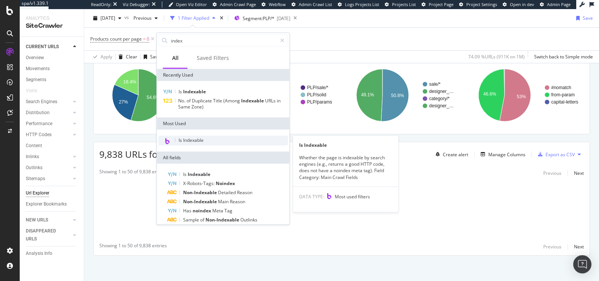
type input "index"
click at [185, 140] on span "Is Indexable" at bounding box center [191, 140] width 25 height 6
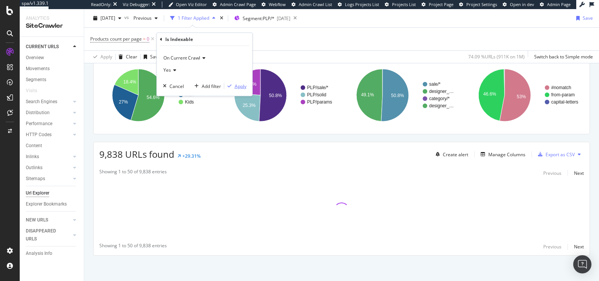
click at [235, 84] on div "Apply" at bounding box center [241, 86] width 12 height 6
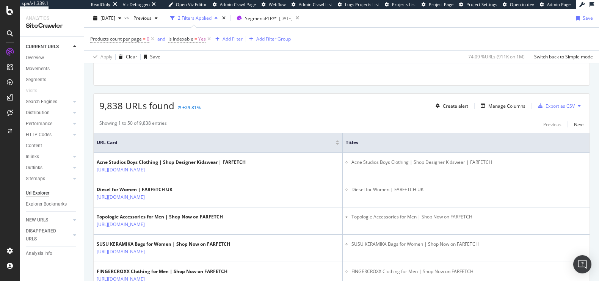
scroll to position [107, 0]
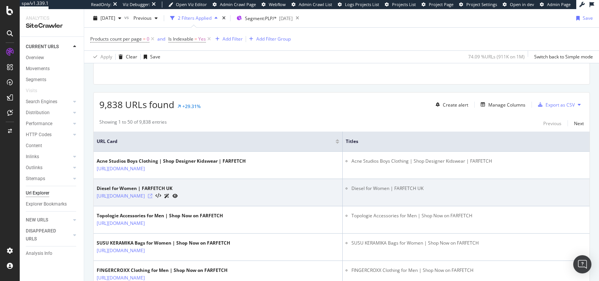
click at [152, 195] on icon at bounding box center [150, 196] width 5 height 5
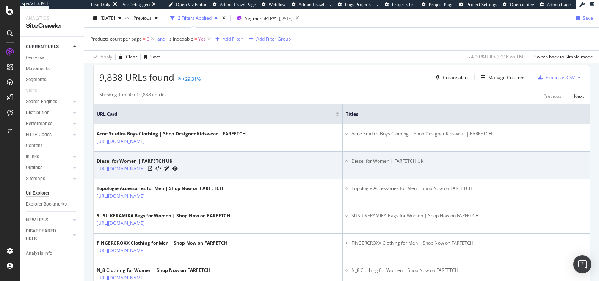
scroll to position [140, 0]
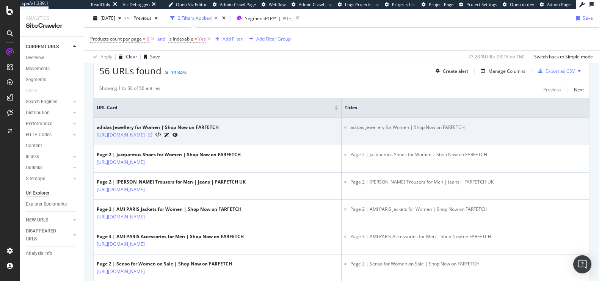
click at [152, 134] on icon at bounding box center [150, 135] width 5 height 5
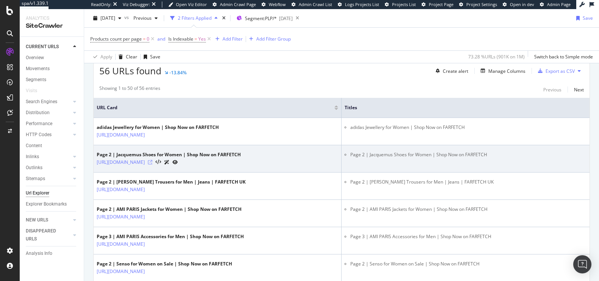
click at [152, 161] on icon at bounding box center [150, 162] width 5 height 5
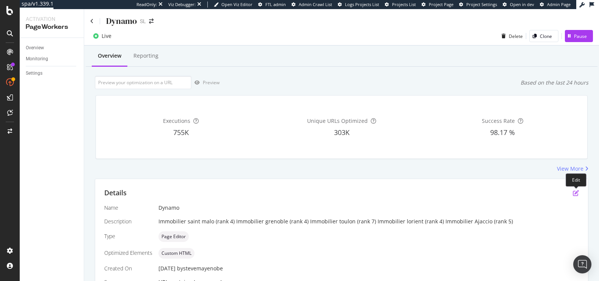
click at [577, 191] on icon "pen-to-square" at bounding box center [576, 193] width 6 height 6
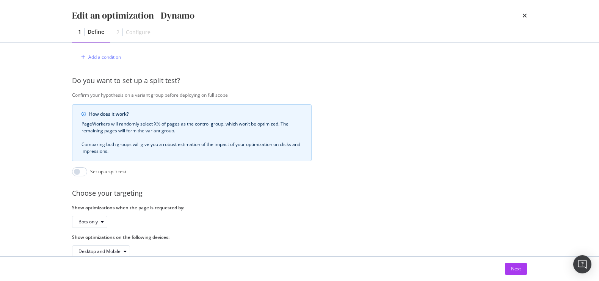
scroll to position [237, 0]
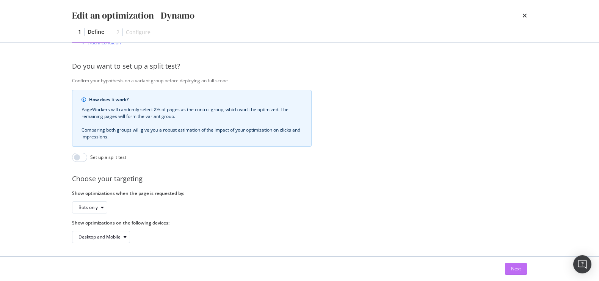
click at [517, 272] on div "Next" at bounding box center [516, 268] width 10 height 11
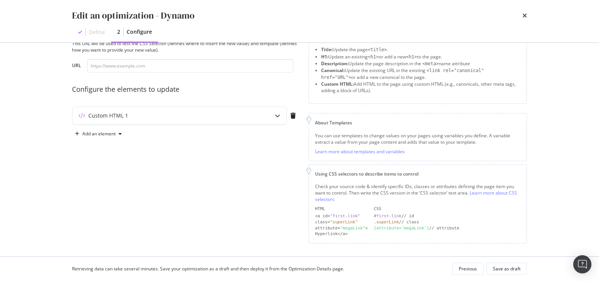
scroll to position [28, 0]
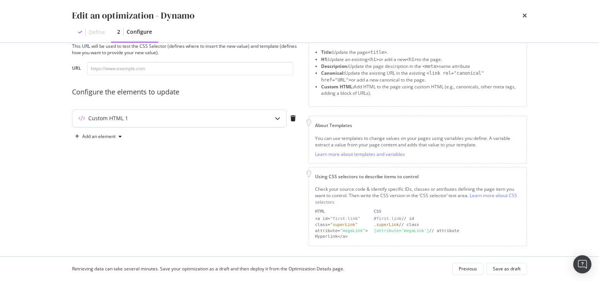
click at [201, 115] on div "Custom HTML 1" at bounding box center [164, 119] width 184 height 8
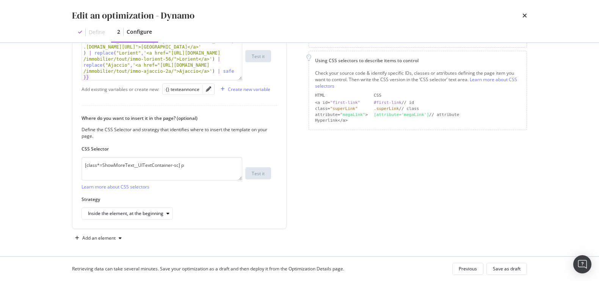
scroll to position [0, 0]
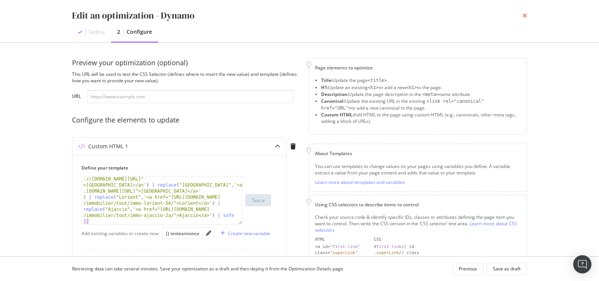
click at [523, 16] on icon "times" at bounding box center [525, 16] width 5 height 6
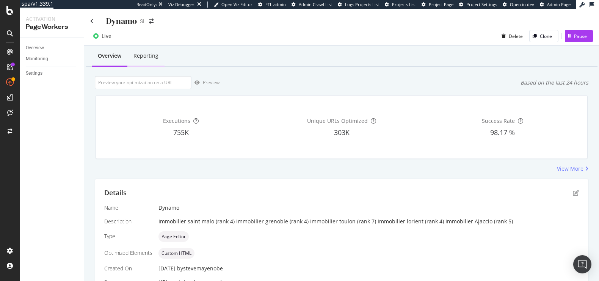
click at [149, 55] on div "Reporting" at bounding box center [146, 56] width 25 height 8
